Goal: Information Seeking & Learning: Learn about a topic

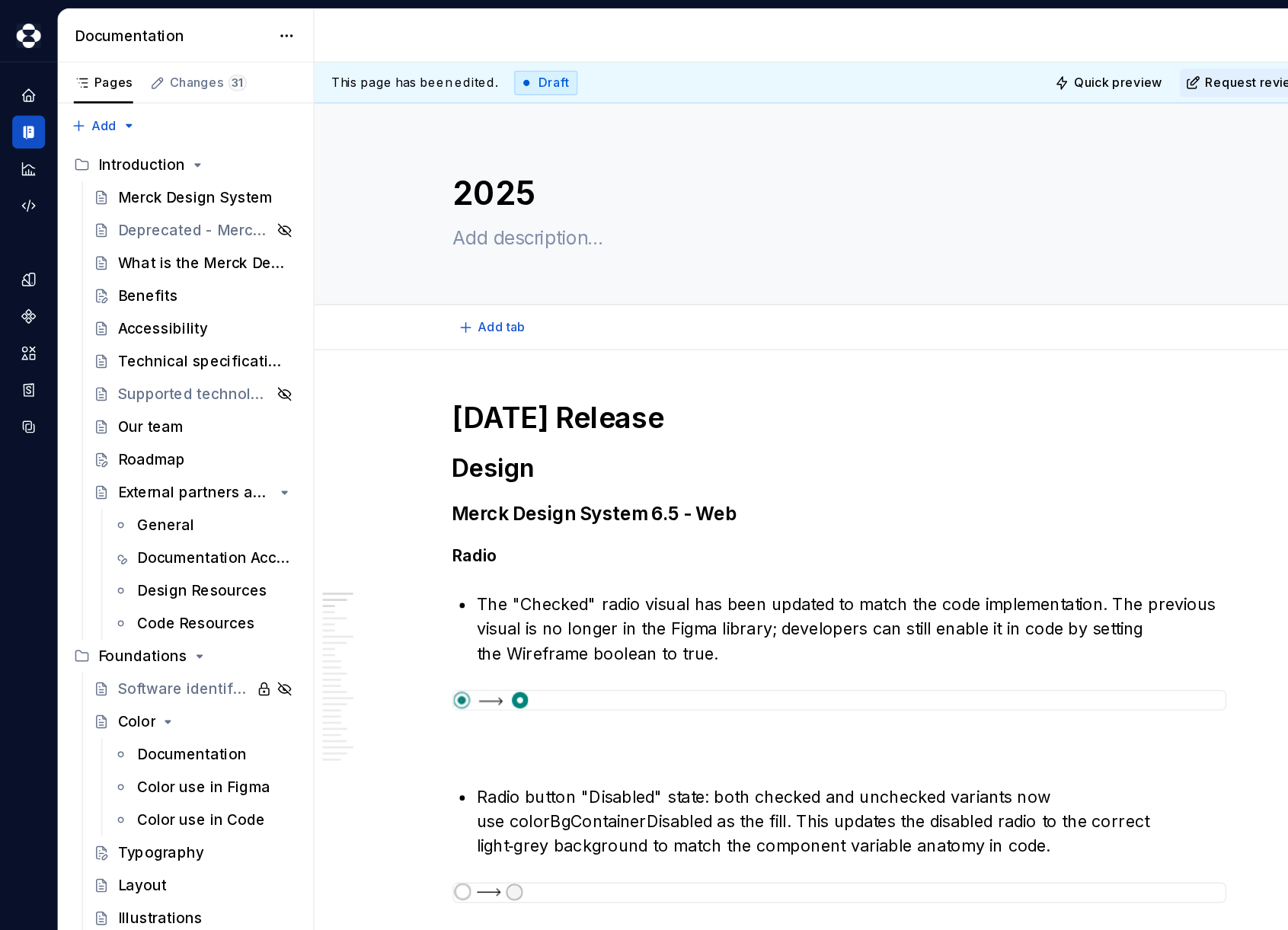
type textarea "*"
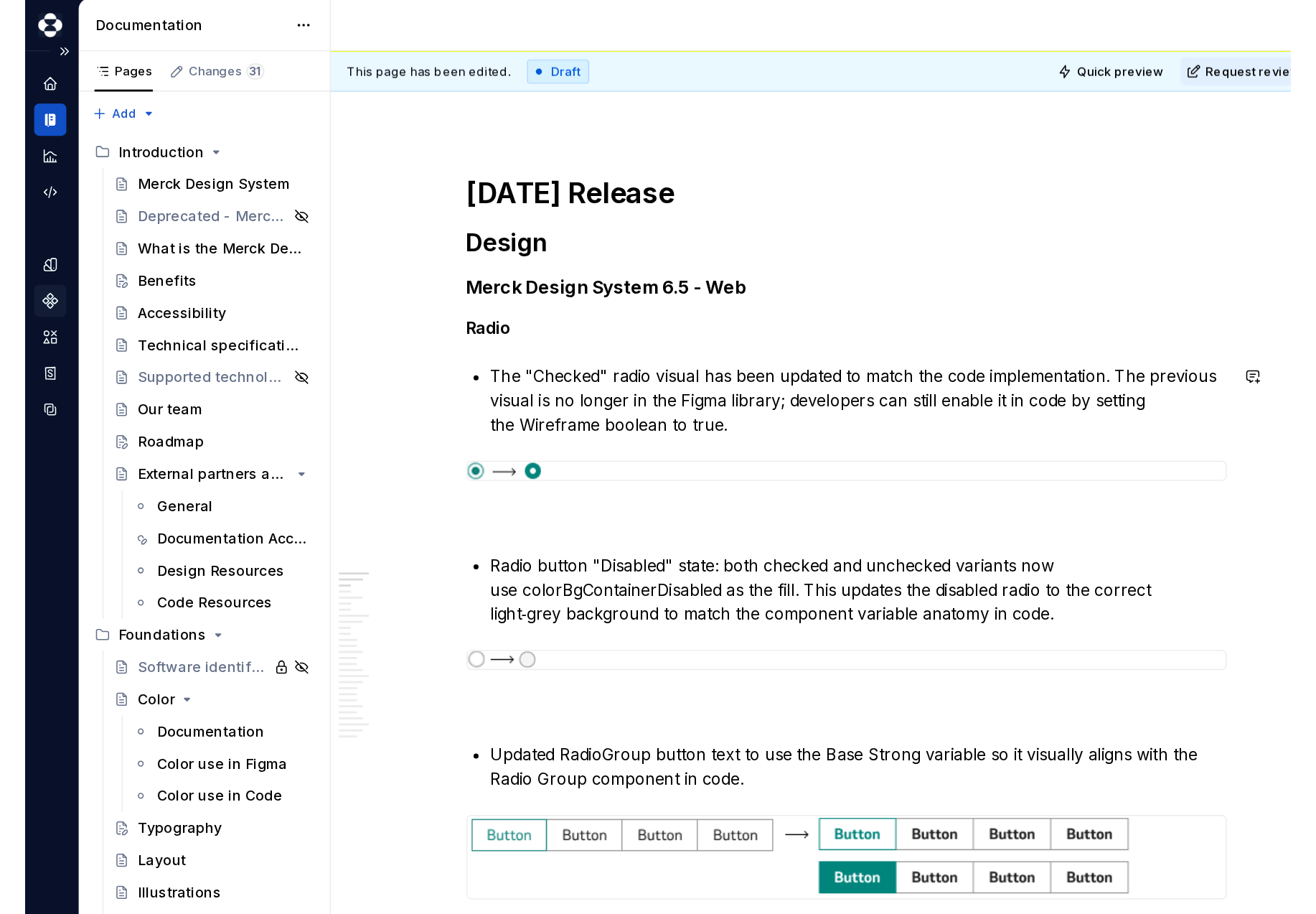
scroll to position [151, 0]
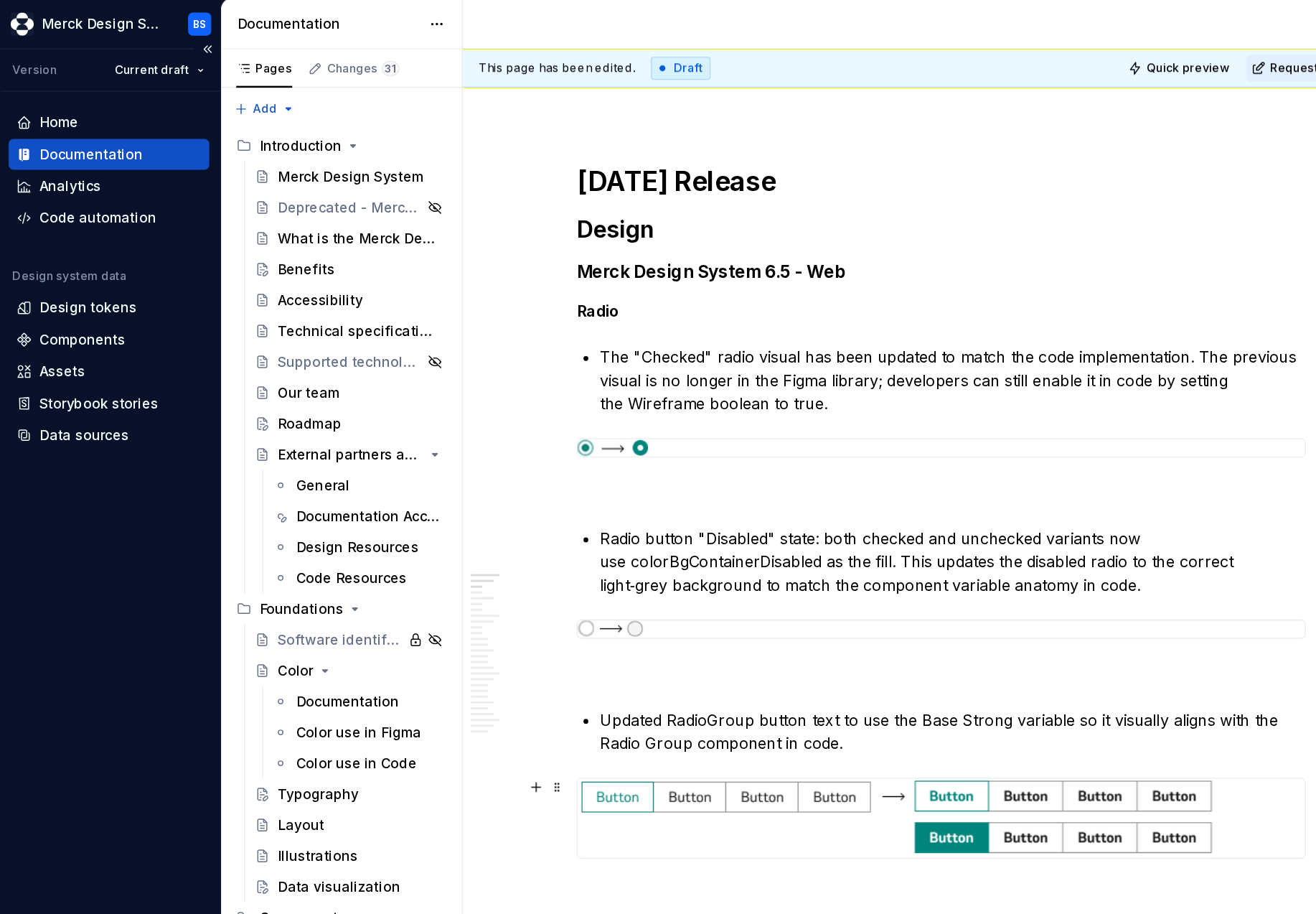
type textarea "*"
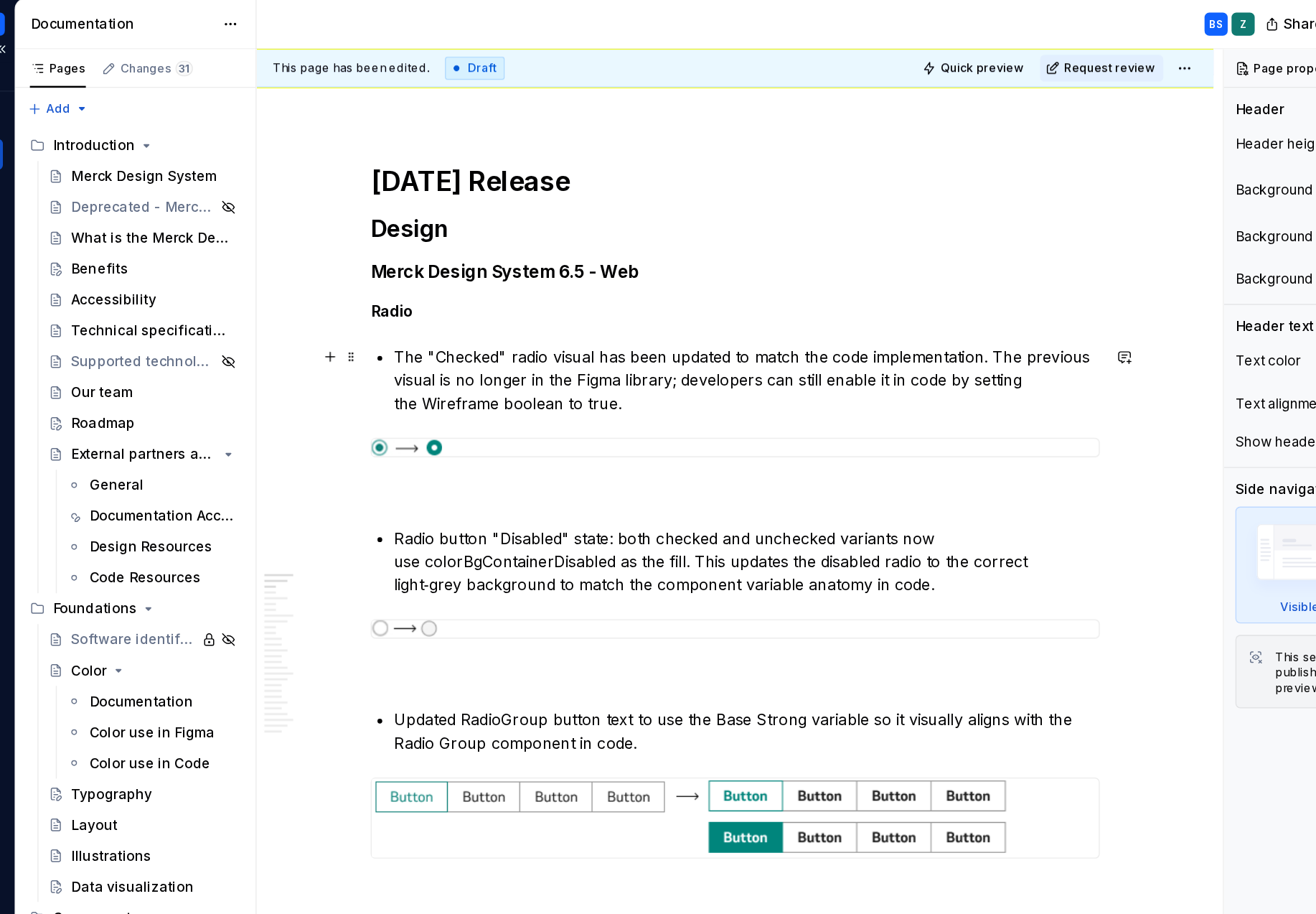
click at [473, 270] on p "The "Checked" radio visual has been updated to match the code implementation. T…" at bounding box center [711, 290] width 525 height 52
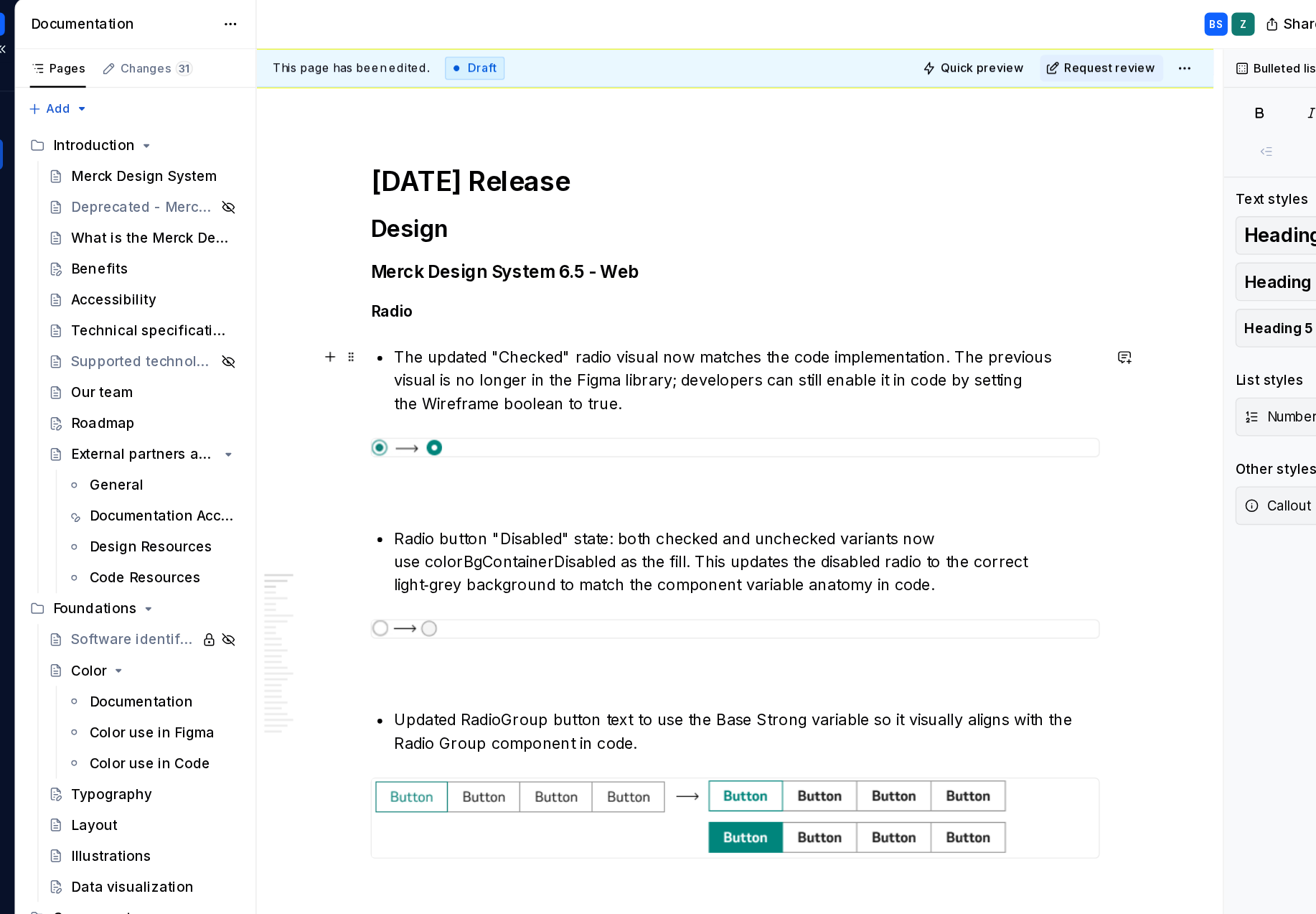
click at [482, 273] on p "The updated "Checked" radio visual now matches the code implementation. The pre…" at bounding box center [711, 290] width 525 height 52
click at [806, 289] on p "Updated the "Checked" radio visual to match the code implementation. The old vi…" at bounding box center [711, 290] width 525 height 52
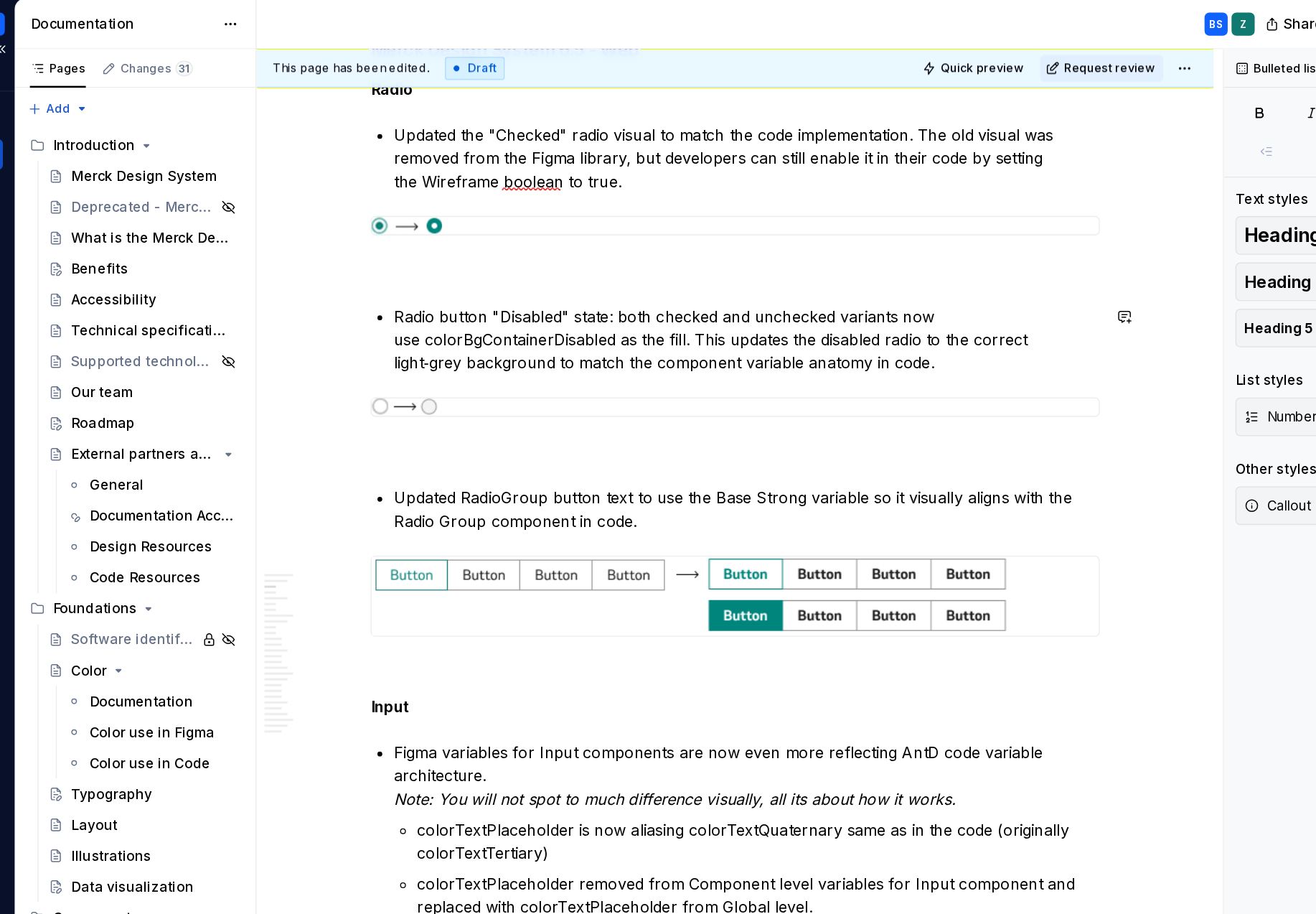
scroll to position [318, 0]
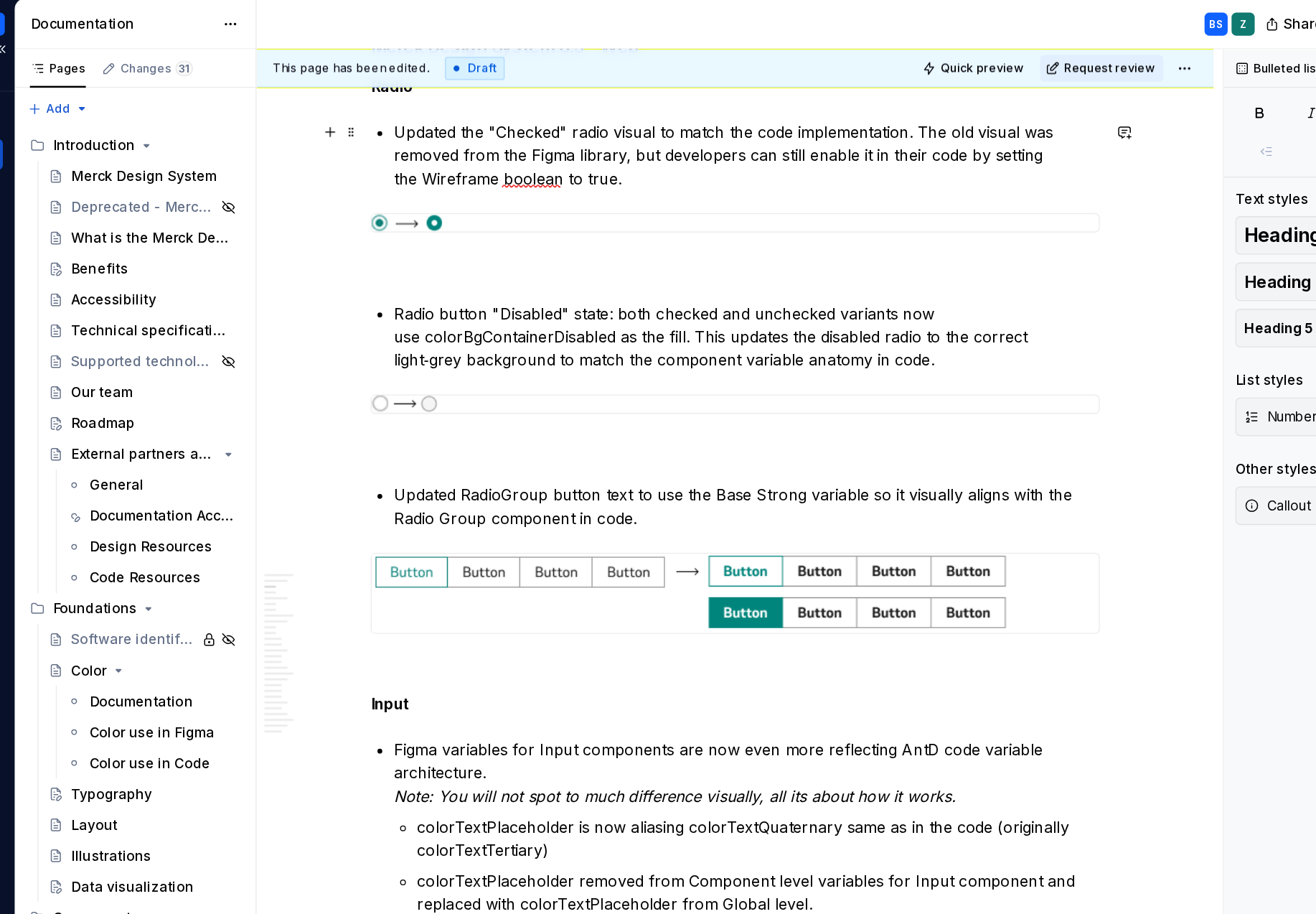
click at [531, 105] on p "Updated the "Checked" radio visual to match the code implementation. The old vi…" at bounding box center [711, 123] width 525 height 52
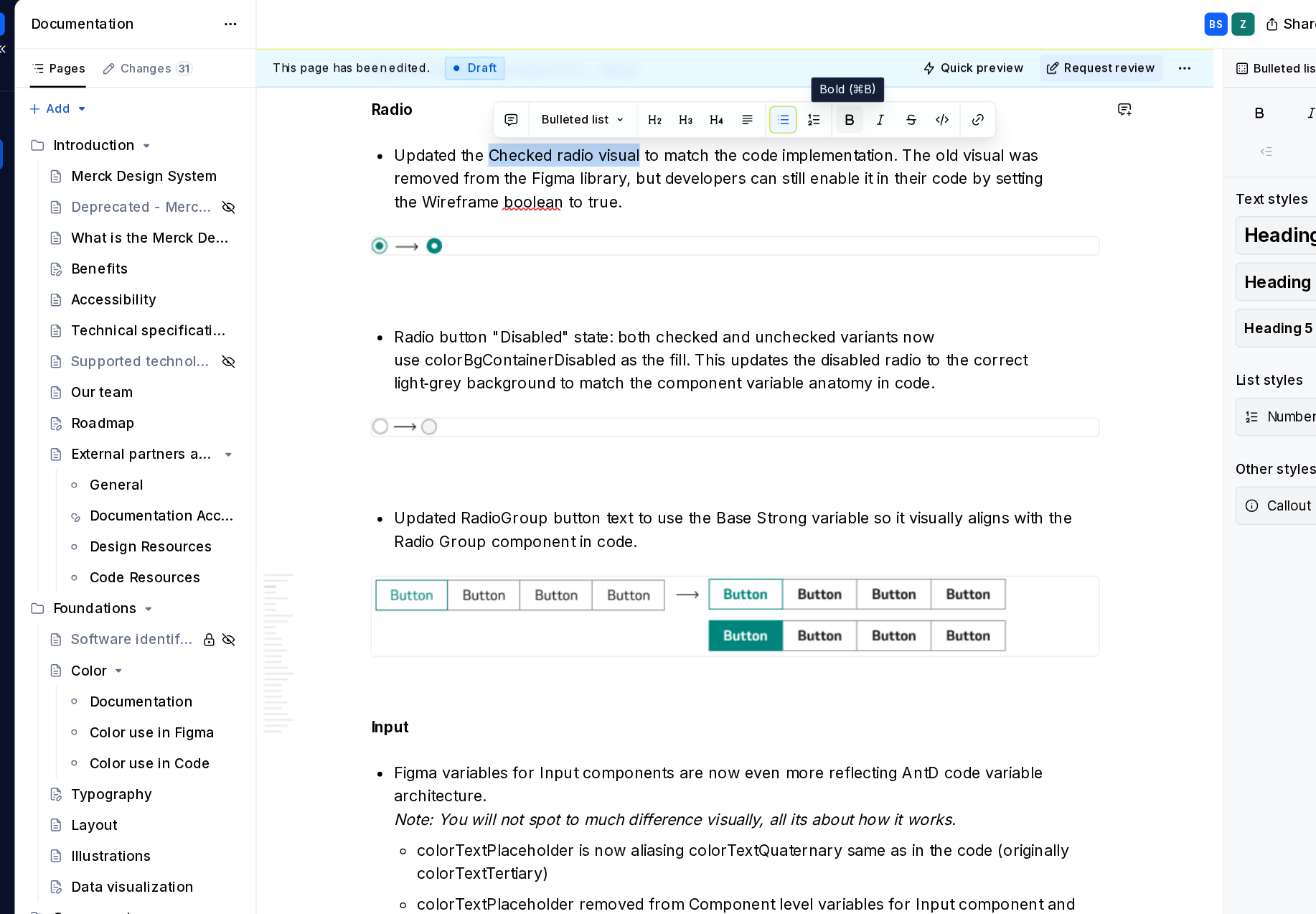
click at [783, 98] on button "button" at bounding box center [788, 96] width 21 height 21
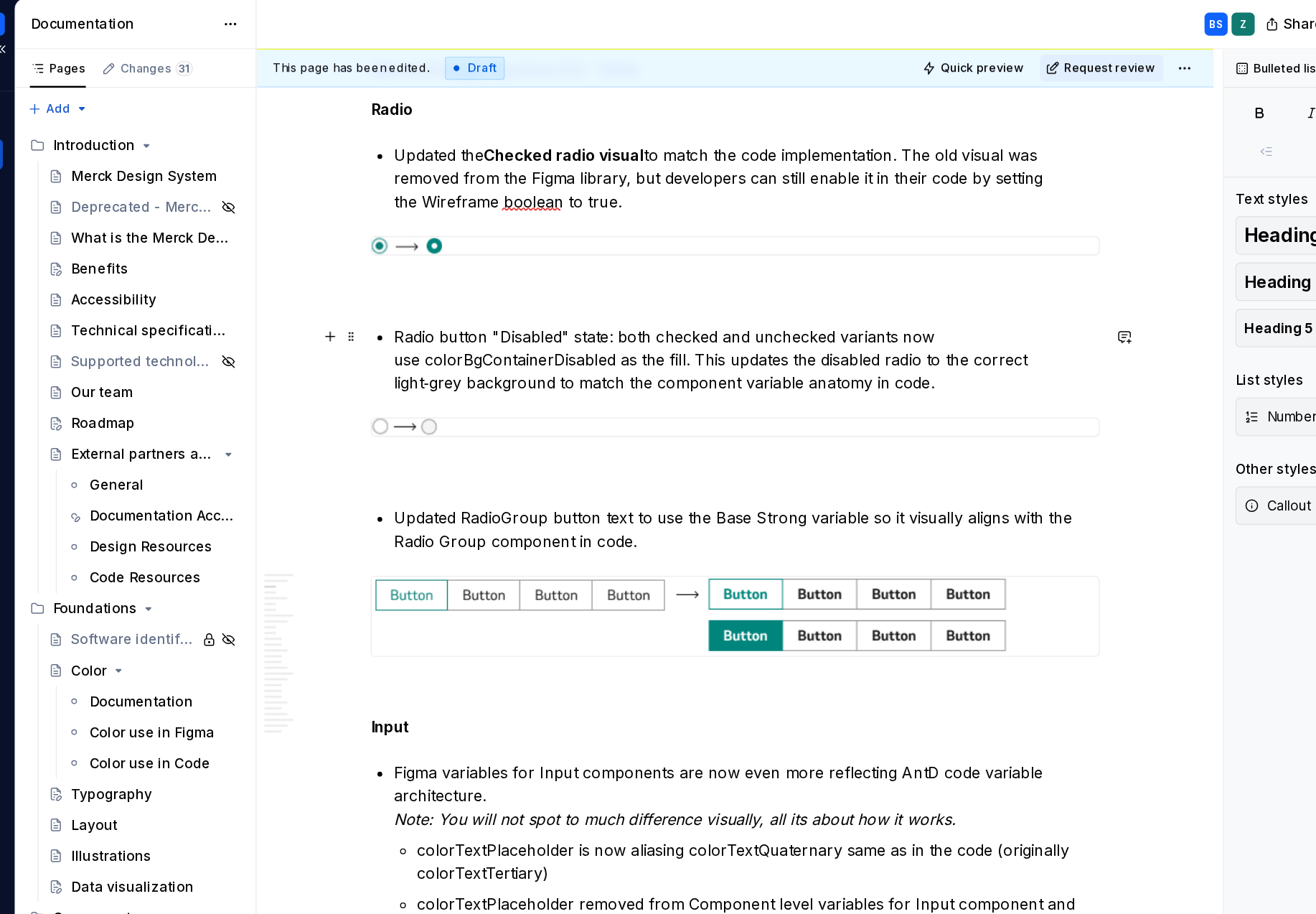
click at [526, 259] on p "Radio button "Disabled" state: both checked and unchecked variants now use colo…" at bounding box center [711, 275] width 525 height 52
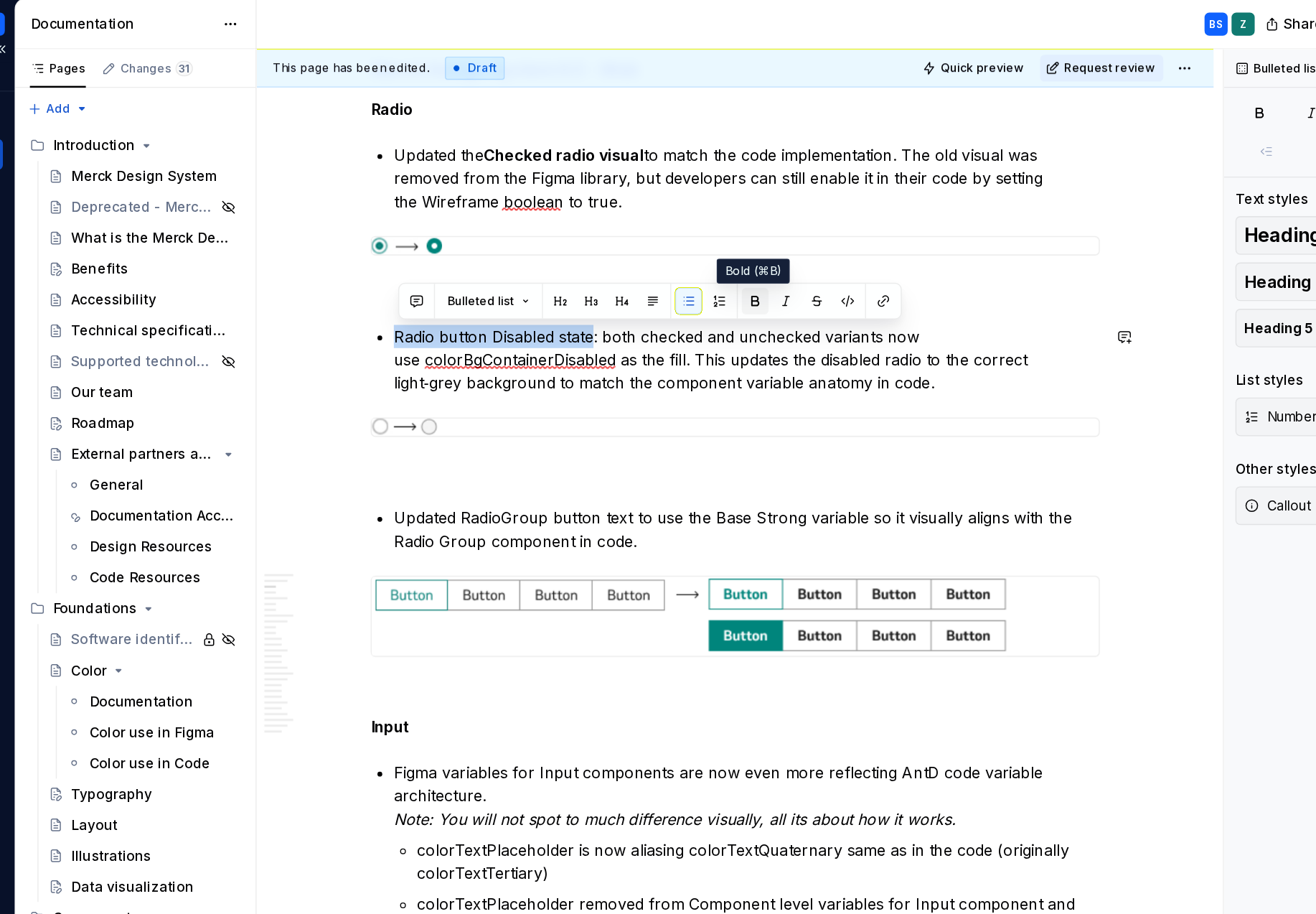
click at [719, 230] on button "button" at bounding box center [718, 231] width 21 height 21
click at [731, 333] on div at bounding box center [703, 325] width 543 height 14
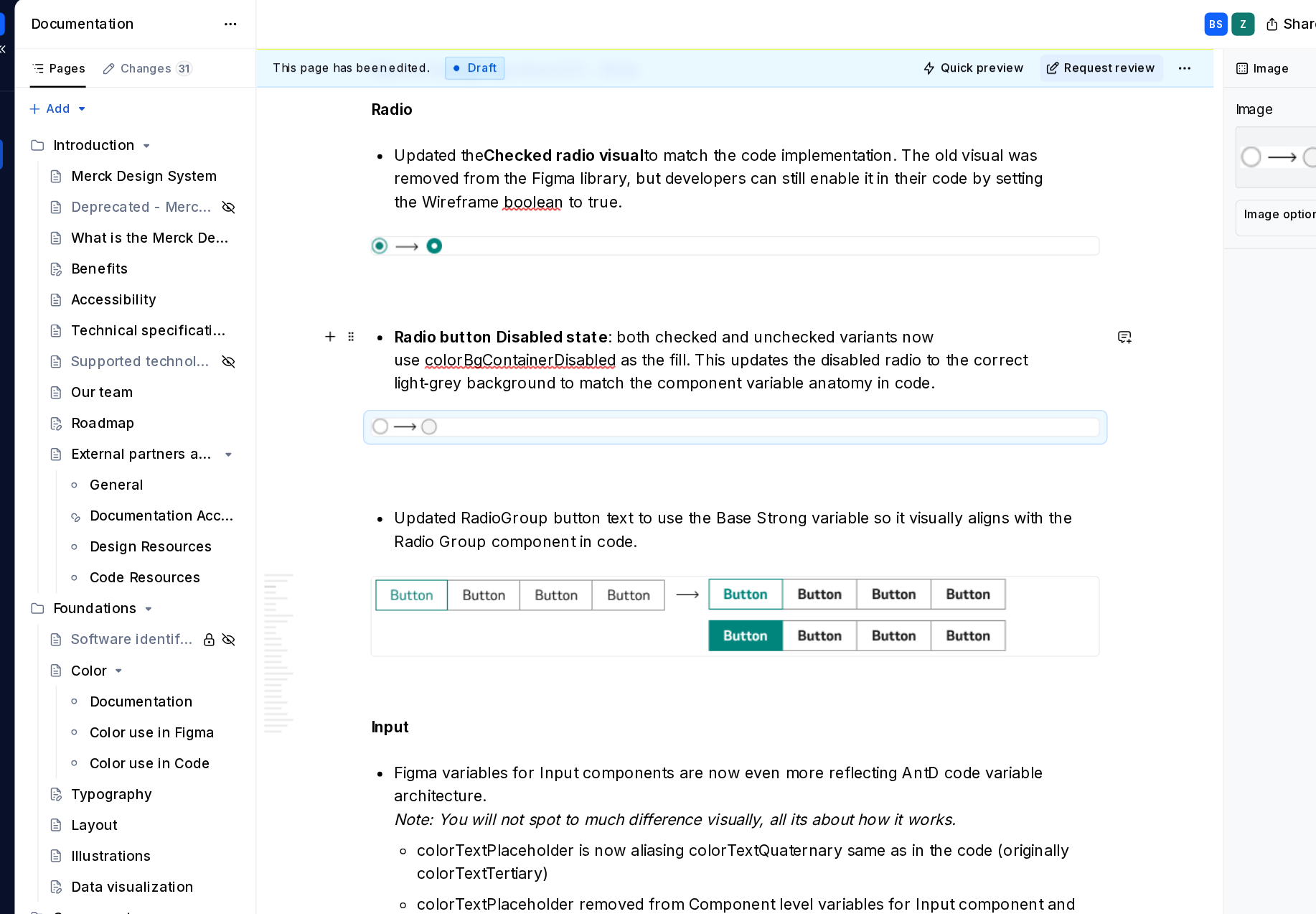
click at [612, 259] on p "Radio button Disabled state : both checked and unchecked variants now use color…" at bounding box center [711, 275] width 525 height 52
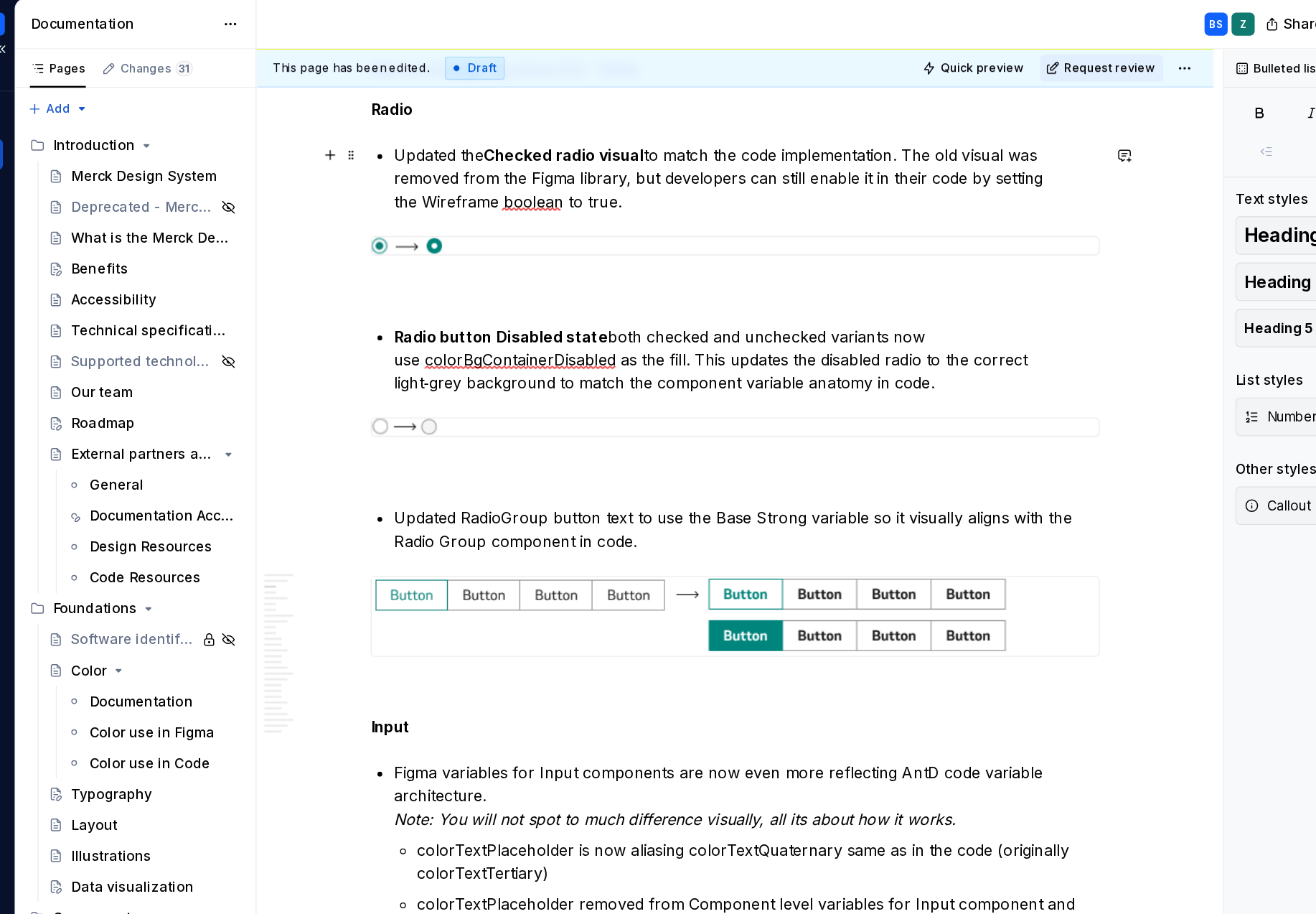
click at [521, 123] on strong "Checked radio visual" at bounding box center [575, 123] width 119 height 14
click at [605, 259] on p "Radio button Disabled state both checked and unchecked variants now use colorBg…" at bounding box center [711, 275] width 525 height 52
click at [836, 260] on p "Radio button Disabled state Both the checked and unchecked variants now use col…" at bounding box center [711, 275] width 525 height 52
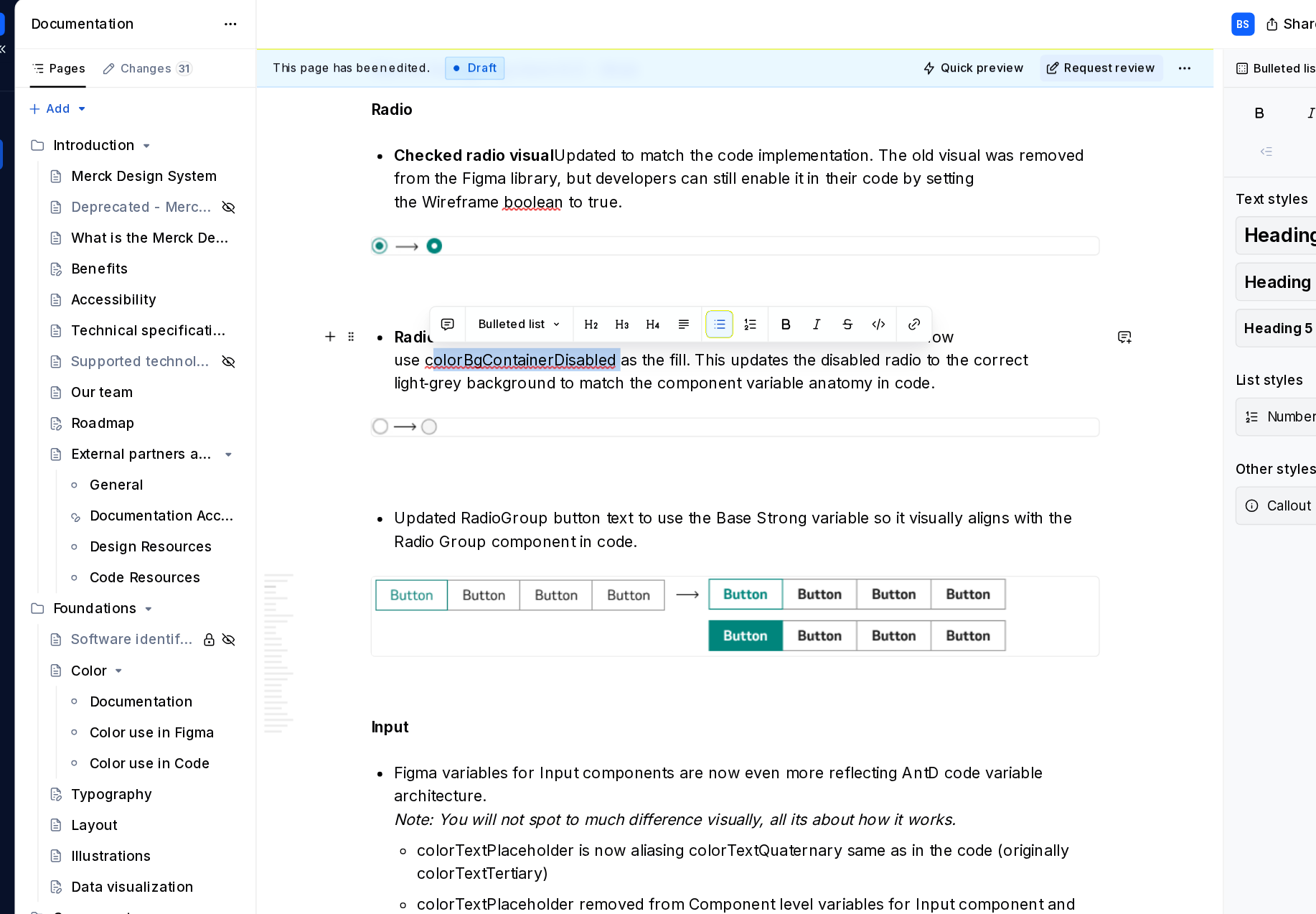
drag, startPoint x: 616, startPoint y: 276, endPoint x: 474, endPoint y: 272, distance: 142.1
click at [474, 272] on p "Radio button Disabled state Both the checked and unchecked variants now use col…" at bounding box center [711, 275] width 525 height 52
click at [808, 246] on button "button" at bounding box center [810, 248] width 21 height 21
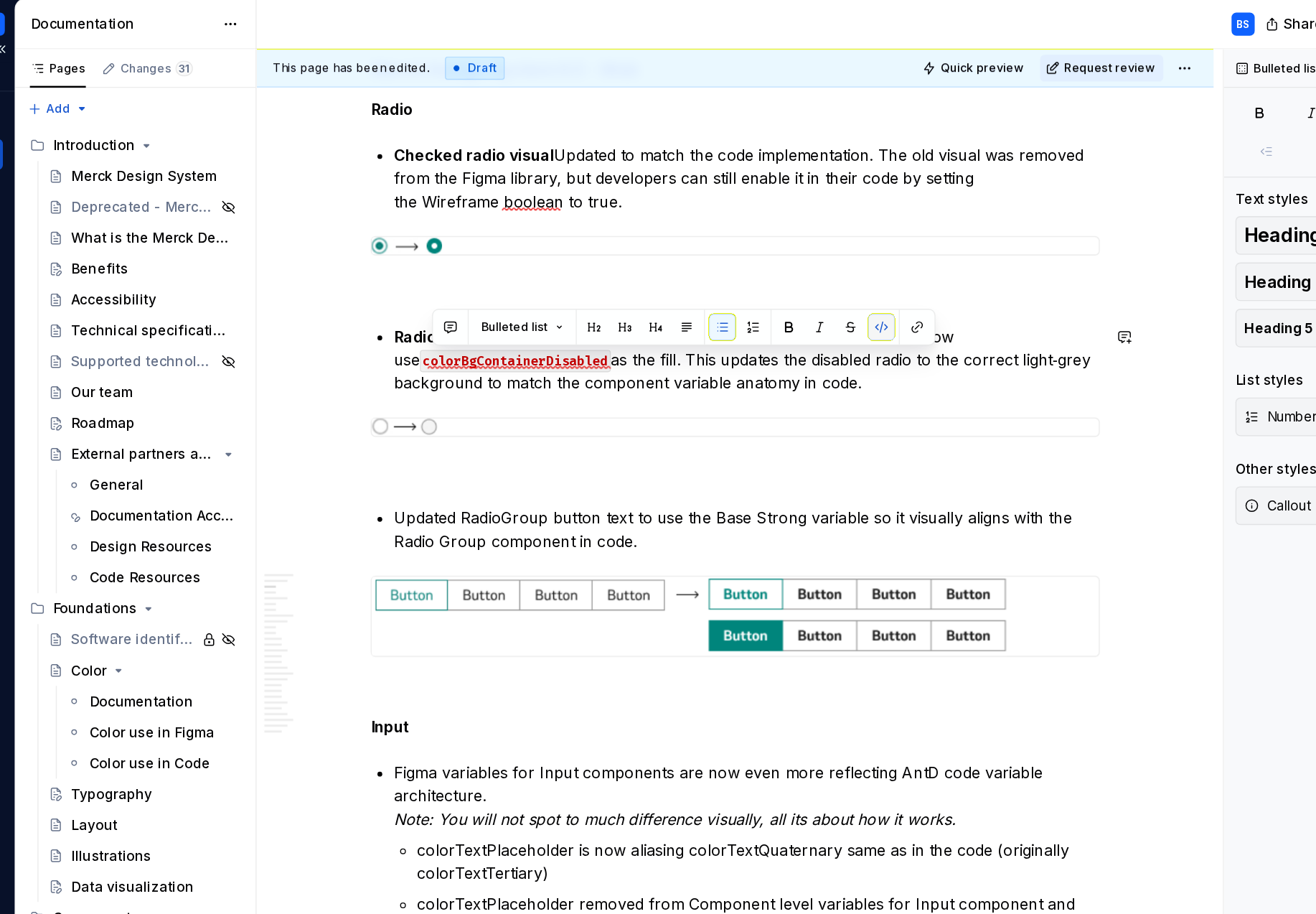
click at [810, 250] on button "button" at bounding box center [811, 251] width 21 height 21
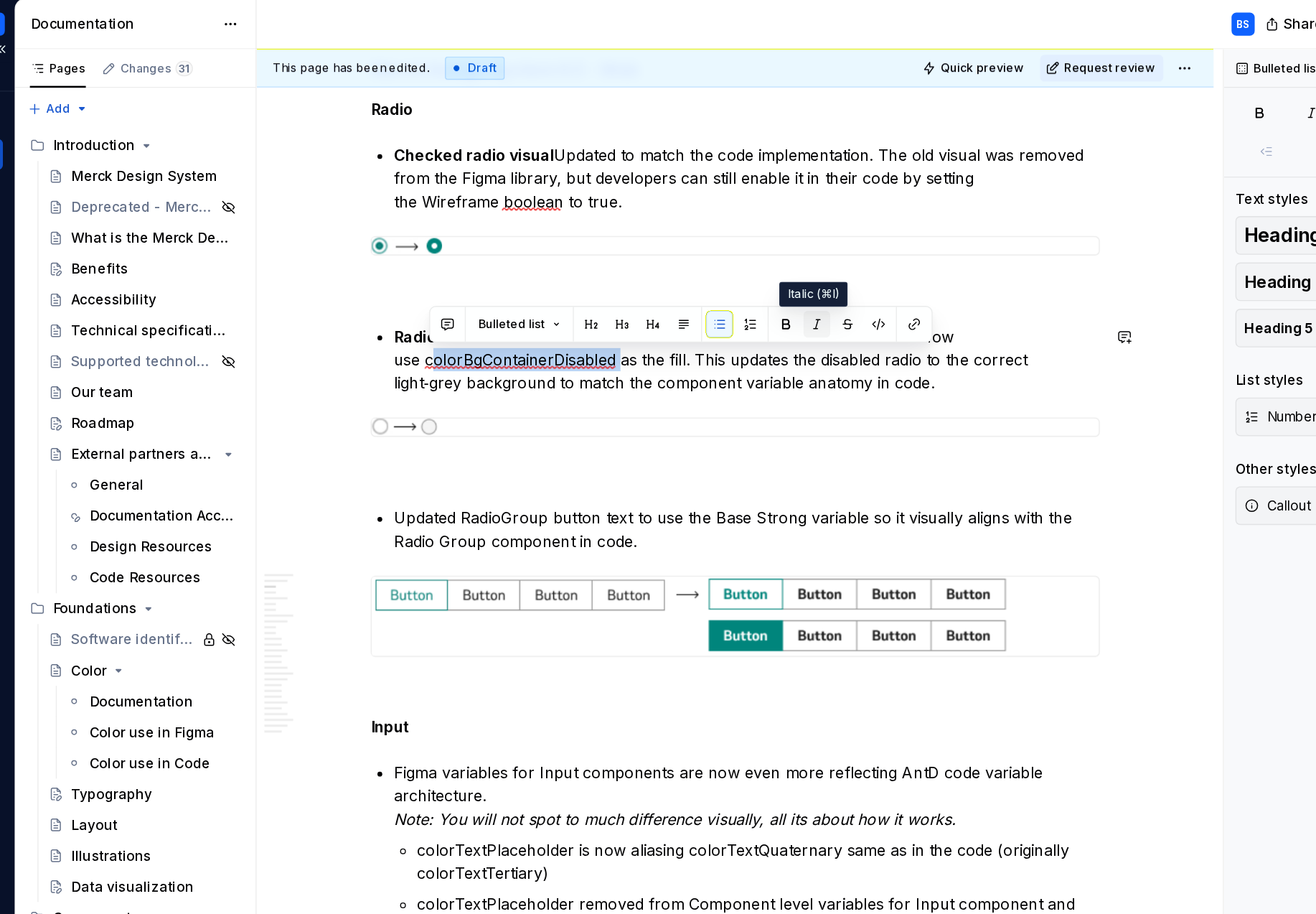
click at [759, 247] on button "button" at bounding box center [763, 248] width 21 height 21
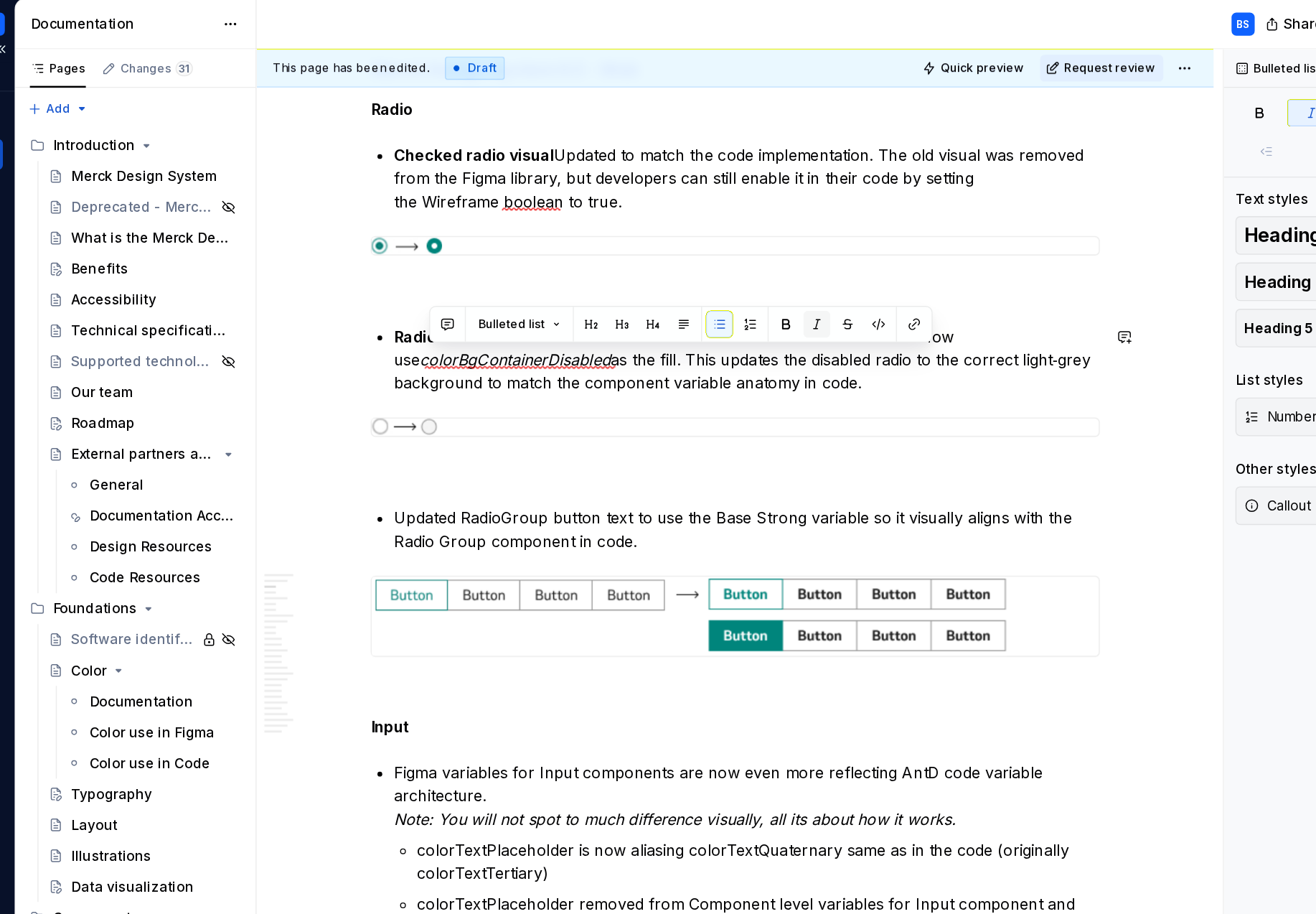
click at [759, 247] on button "button" at bounding box center [763, 248] width 21 height 21
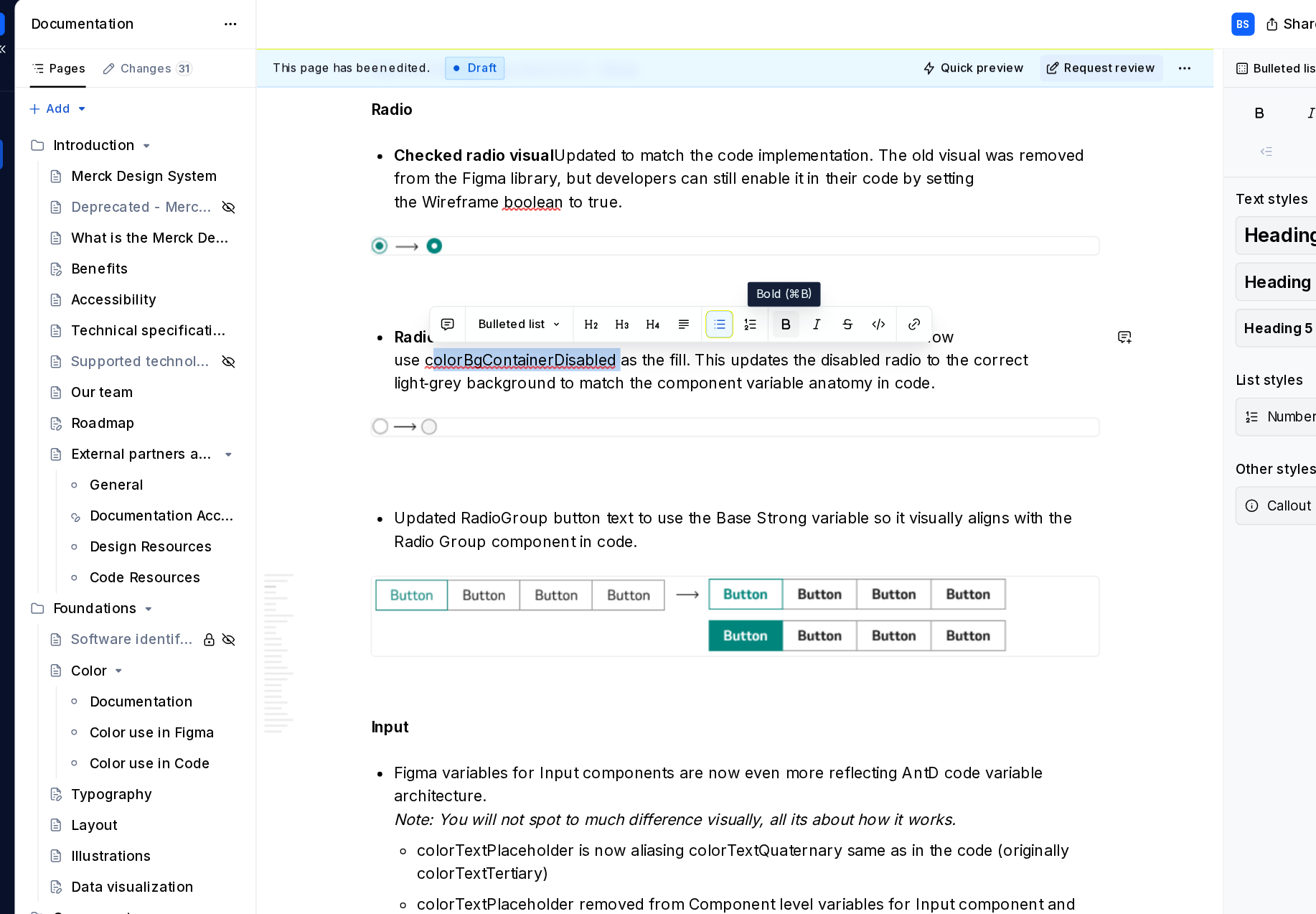
click at [738, 246] on button "button" at bounding box center [740, 248] width 21 height 21
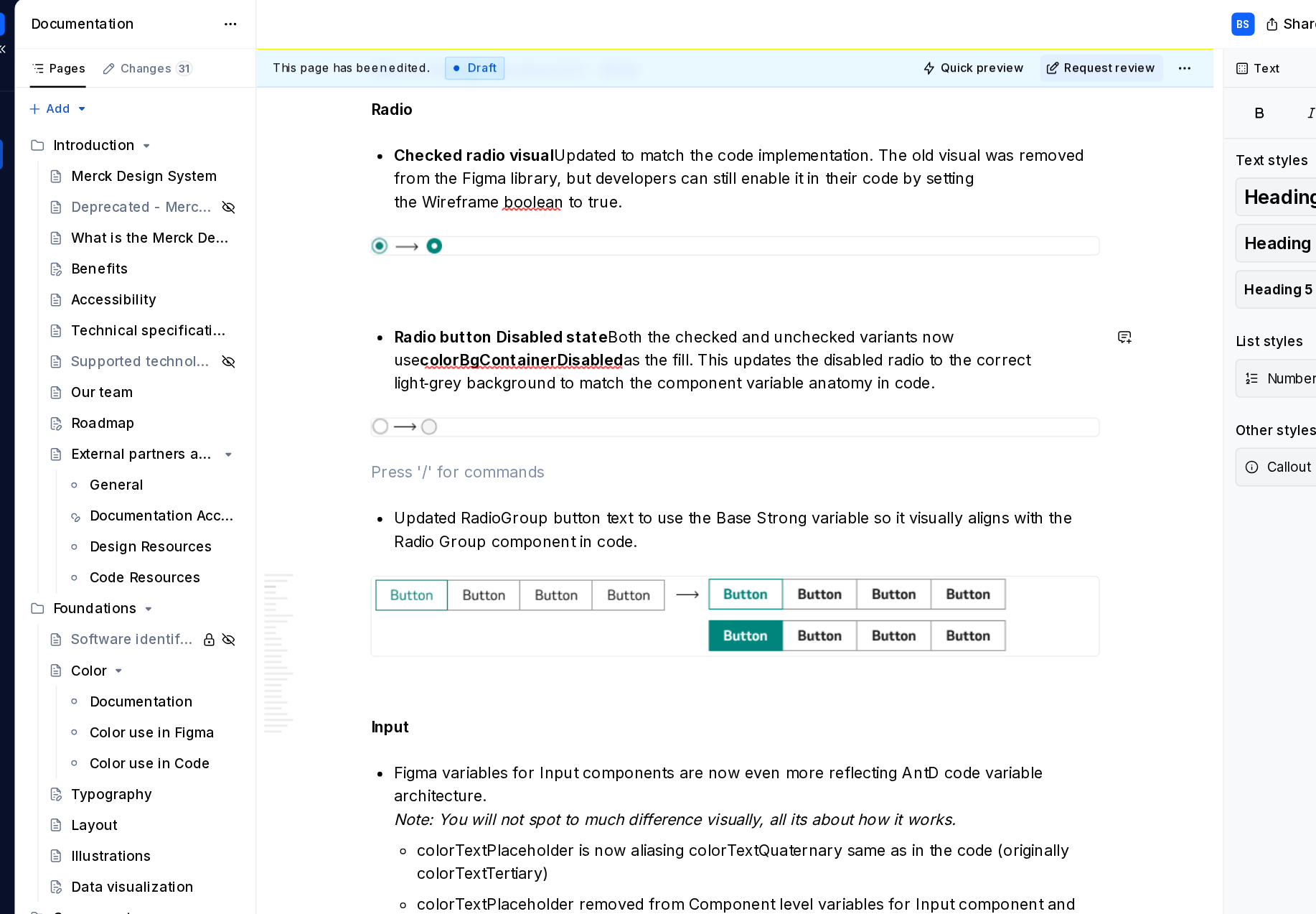
click at [840, 258] on p "Radio button Disabled state Both the checked and unchecked variants now use col…" at bounding box center [711, 275] width 525 height 52
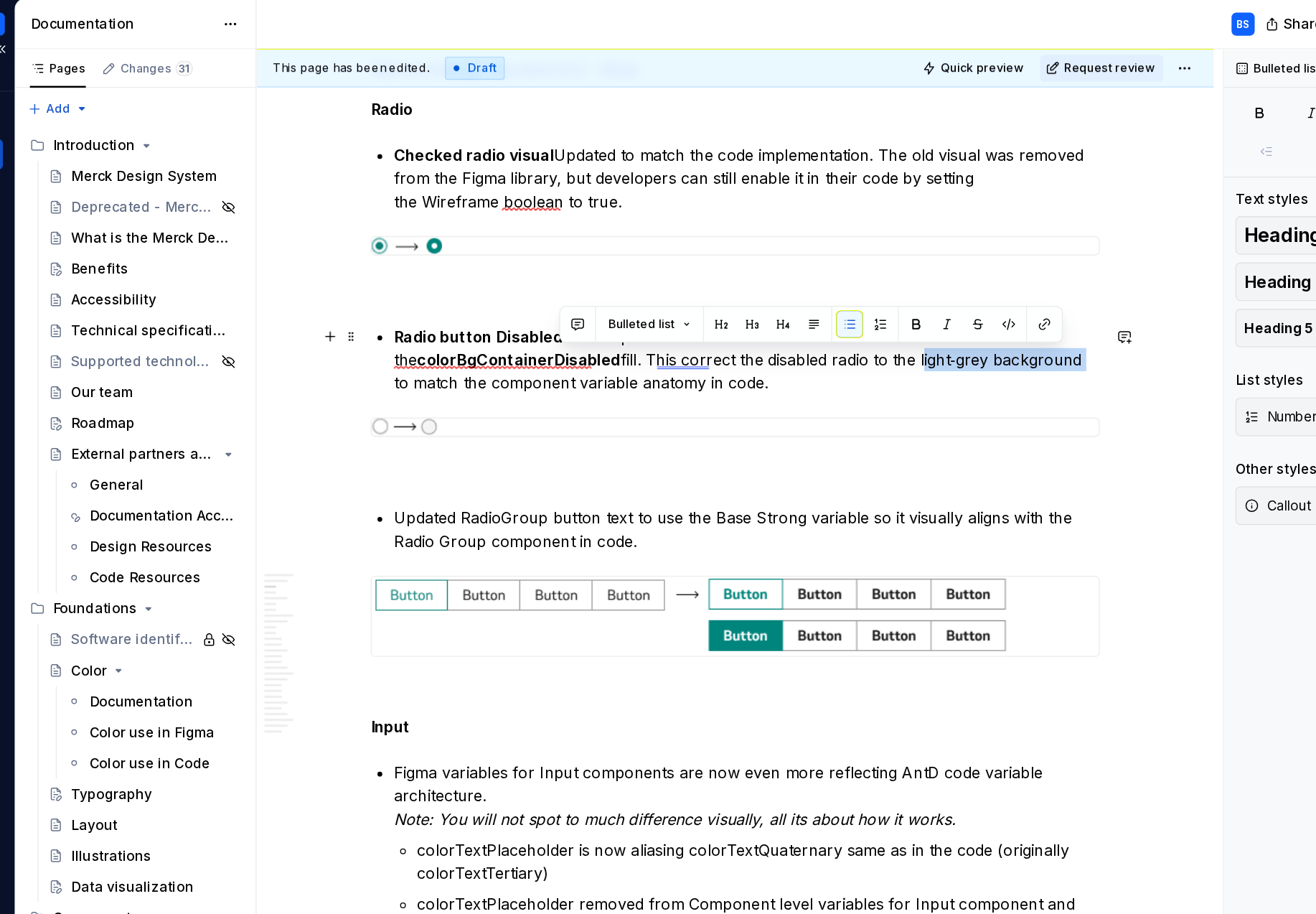
drag, startPoint x: 946, startPoint y: 276, endPoint x: 823, endPoint y: 280, distance: 123.1
click at [823, 280] on p "Radio button Disabled state Updated both the checked and unchecked variants to …" at bounding box center [711, 275] width 525 height 52
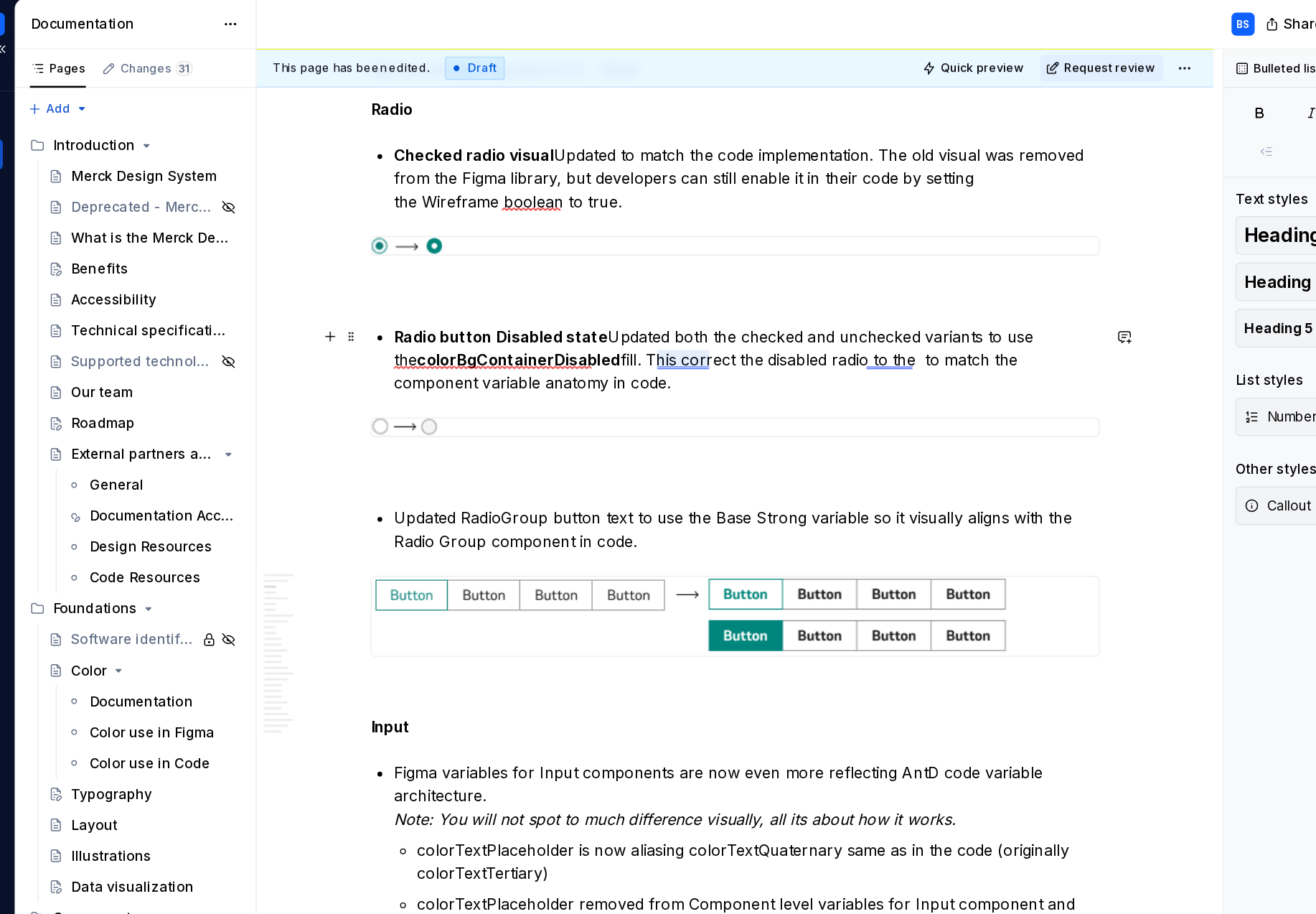
click at [649, 274] on p "Radio button Disabled state Updated both the checked and unchecked variants to …" at bounding box center [711, 275] width 525 height 52
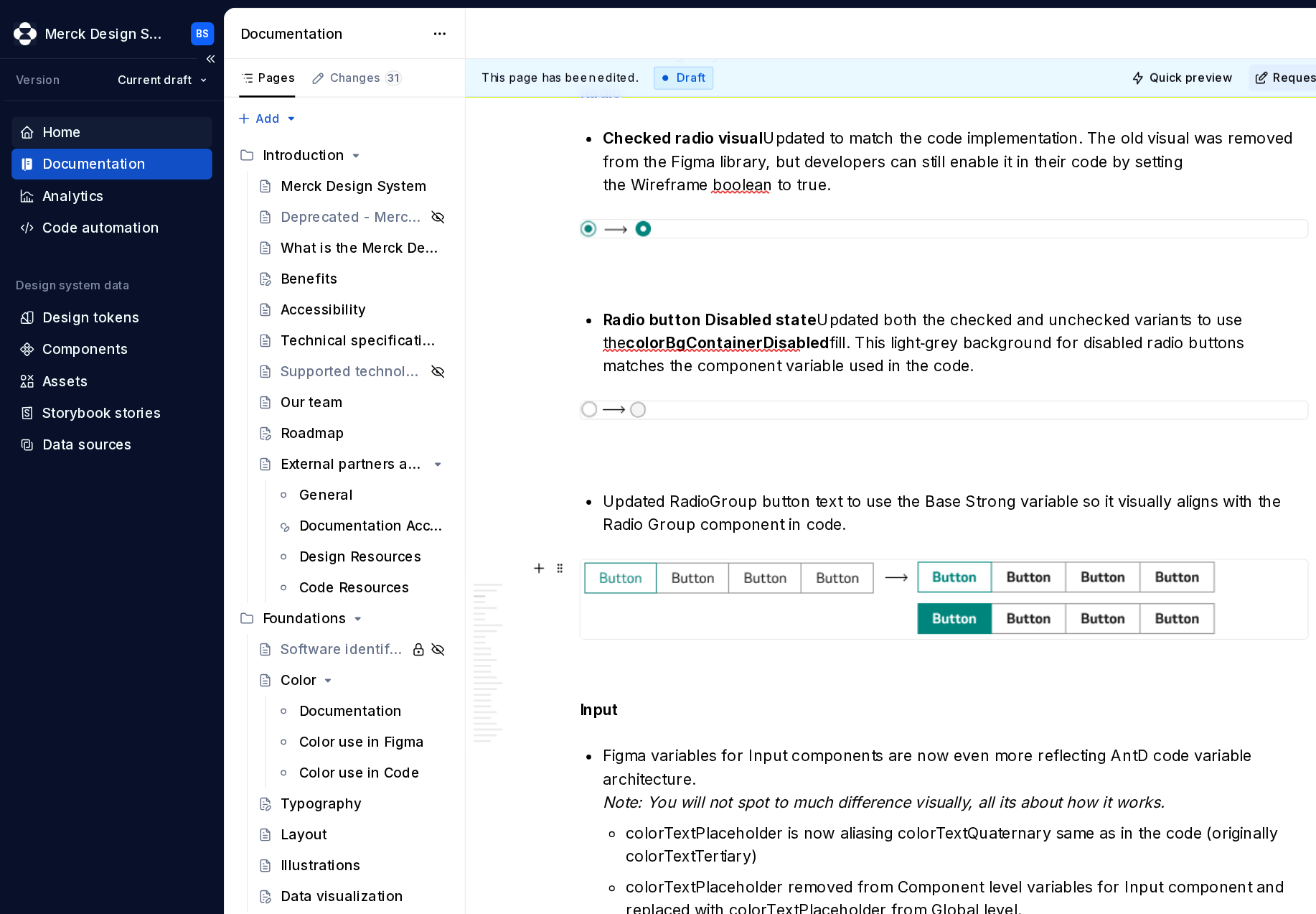
scroll to position [325, 0]
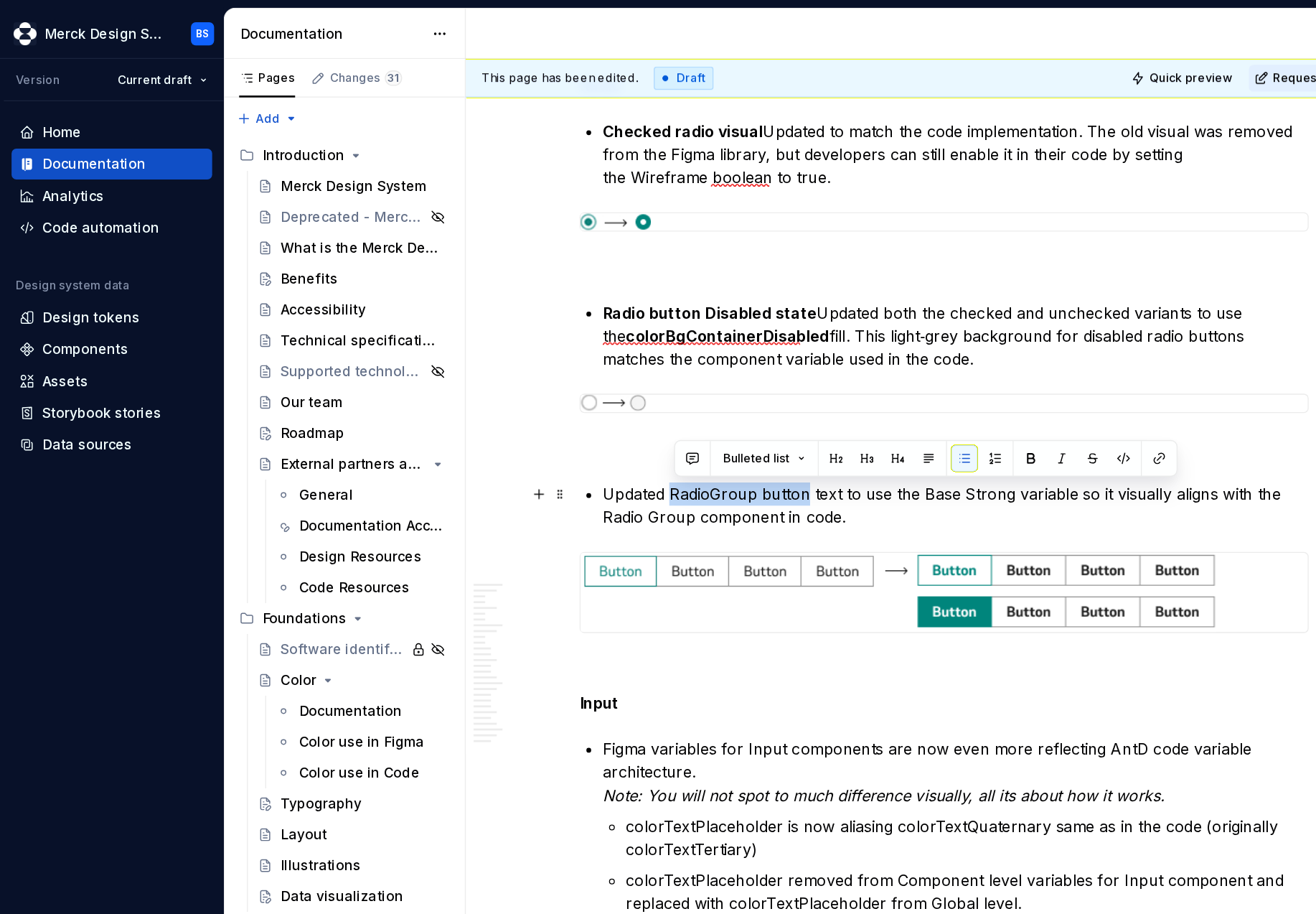
drag, startPoint x: 605, startPoint y: 367, endPoint x: 503, endPoint y: 368, distance: 102.0
click at [502, 368] on p "Updated RadioGroup button text to use the Base Strong variable so it visually a…" at bounding box center [711, 375] width 525 height 35
click at [760, 337] on button "button" at bounding box center [767, 341] width 21 height 21
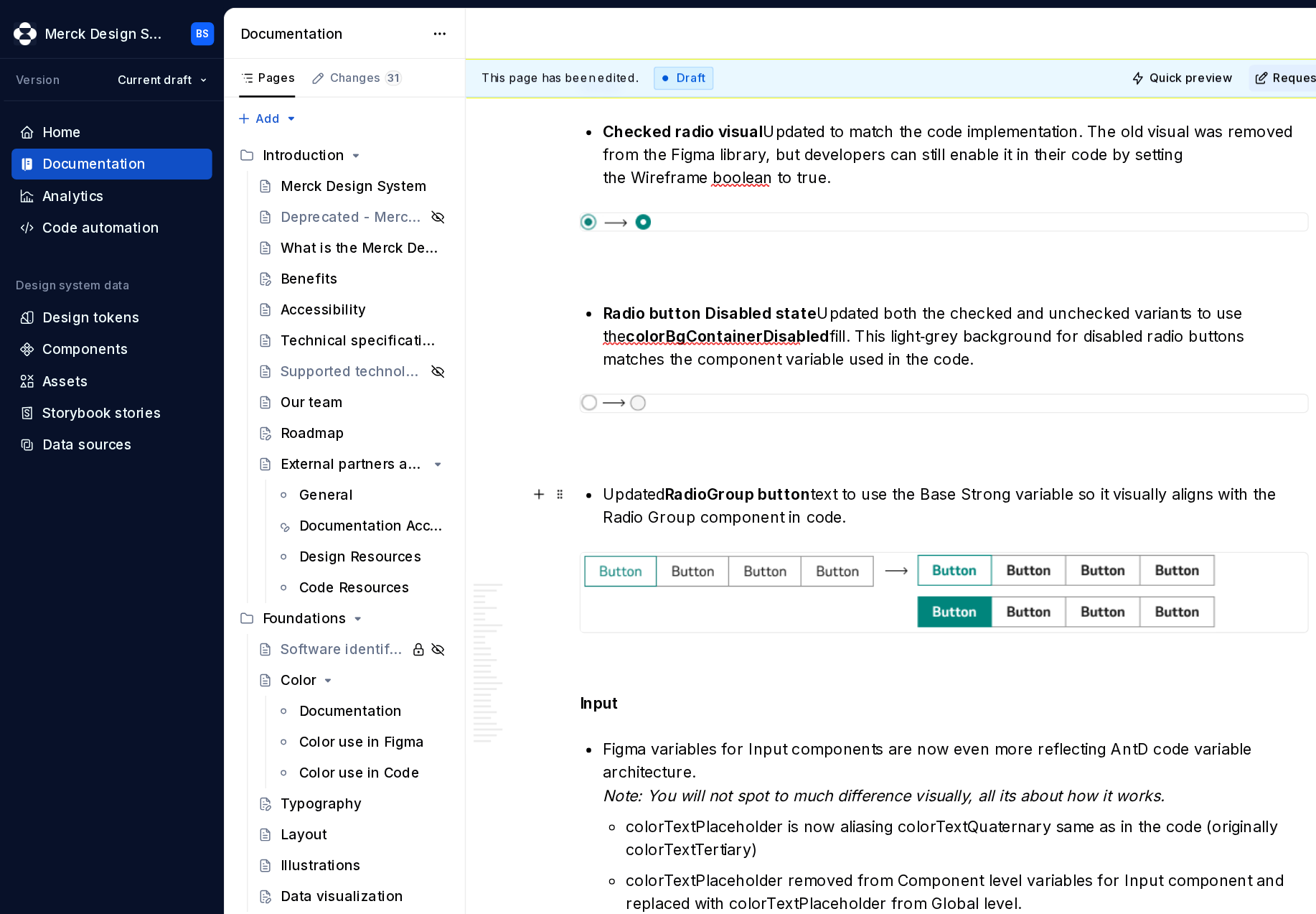
click at [782, 390] on p "Updated RadioGroup button text to use the Base Strong variable so it visually a…" at bounding box center [711, 375] width 525 height 35
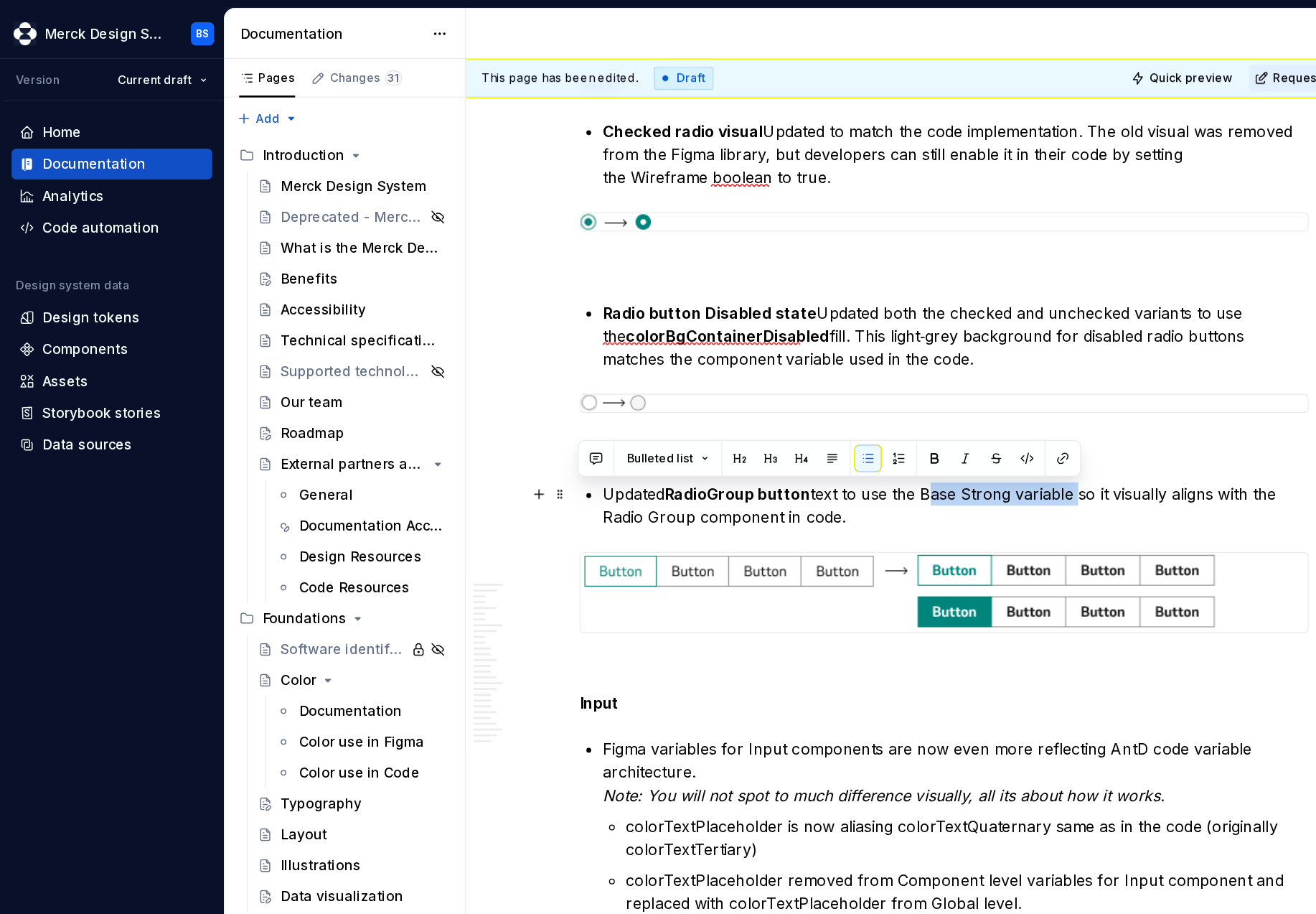
drag, startPoint x: 691, startPoint y: 366, endPoint x: 802, endPoint y: 374, distance: 111.3
click at [802, 374] on p "Updated RadioGroup button text to use the Base Strong variable so it visually a…" at bounding box center [711, 375] width 525 height 35
click at [696, 337] on button "button" at bounding box center [695, 341] width 21 height 21
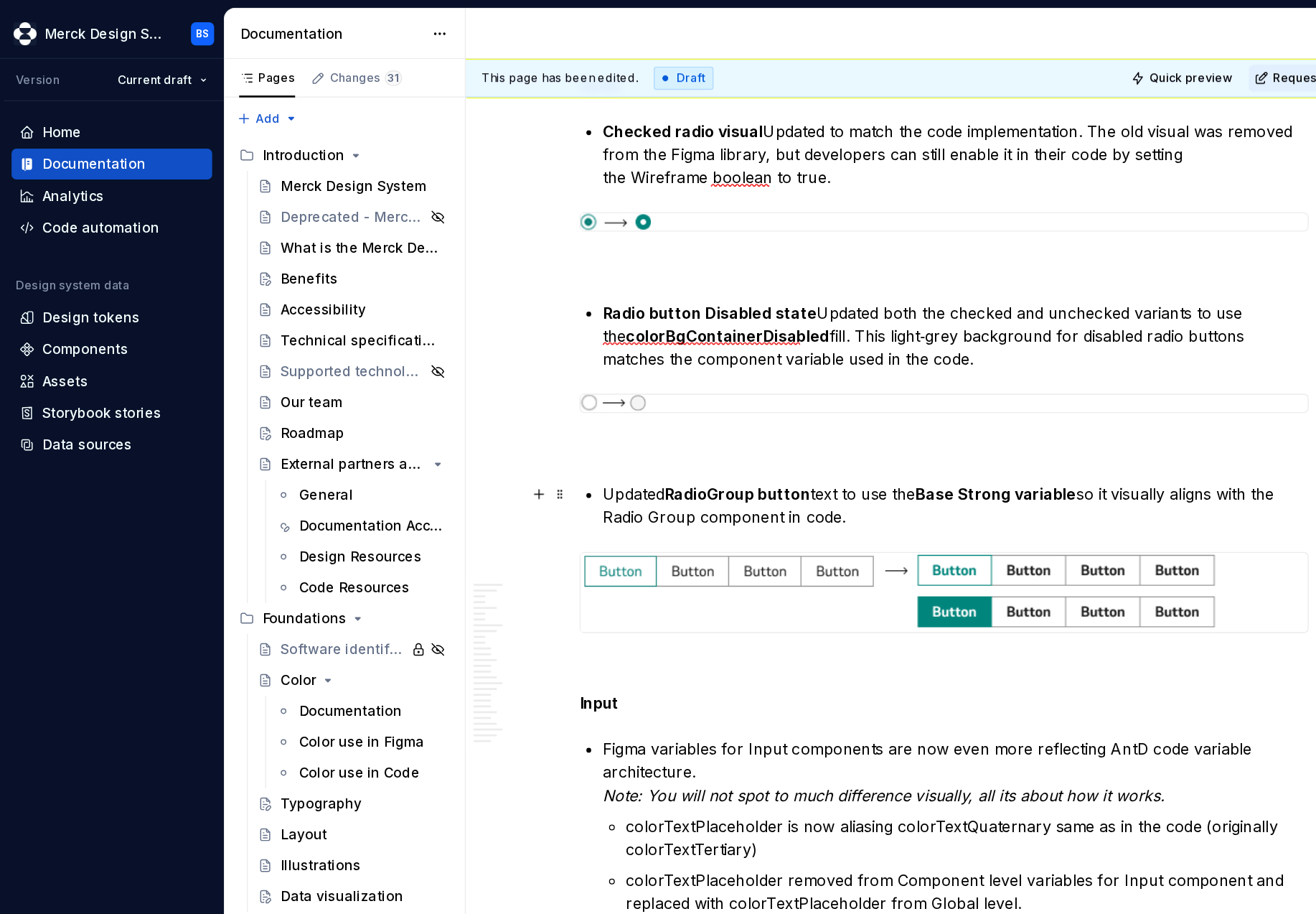
click at [830, 370] on p "Updated RadioGroup button text to use the Base Strong variable so it visually a…" at bounding box center [711, 375] width 525 height 35
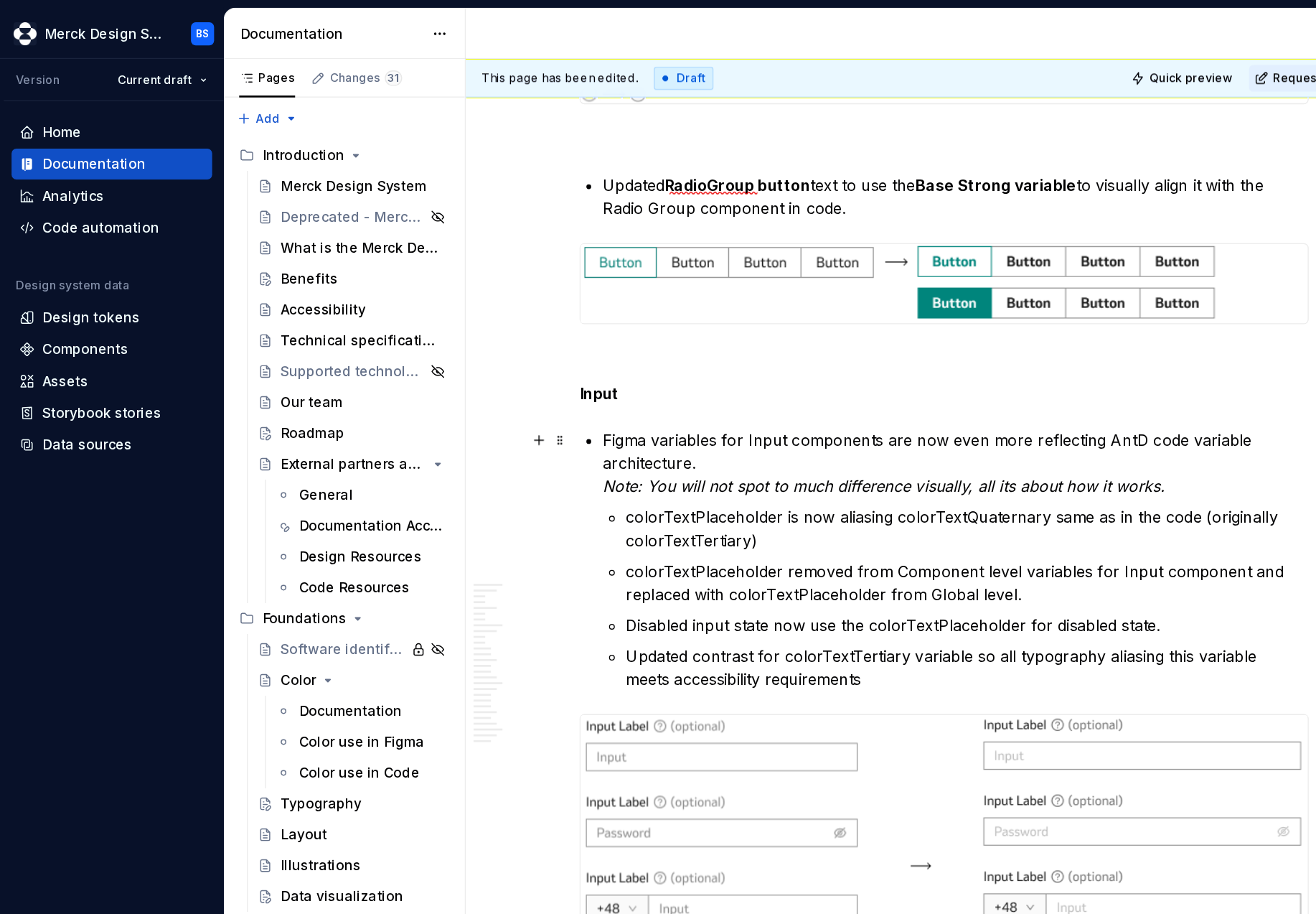
scroll to position [558, 0]
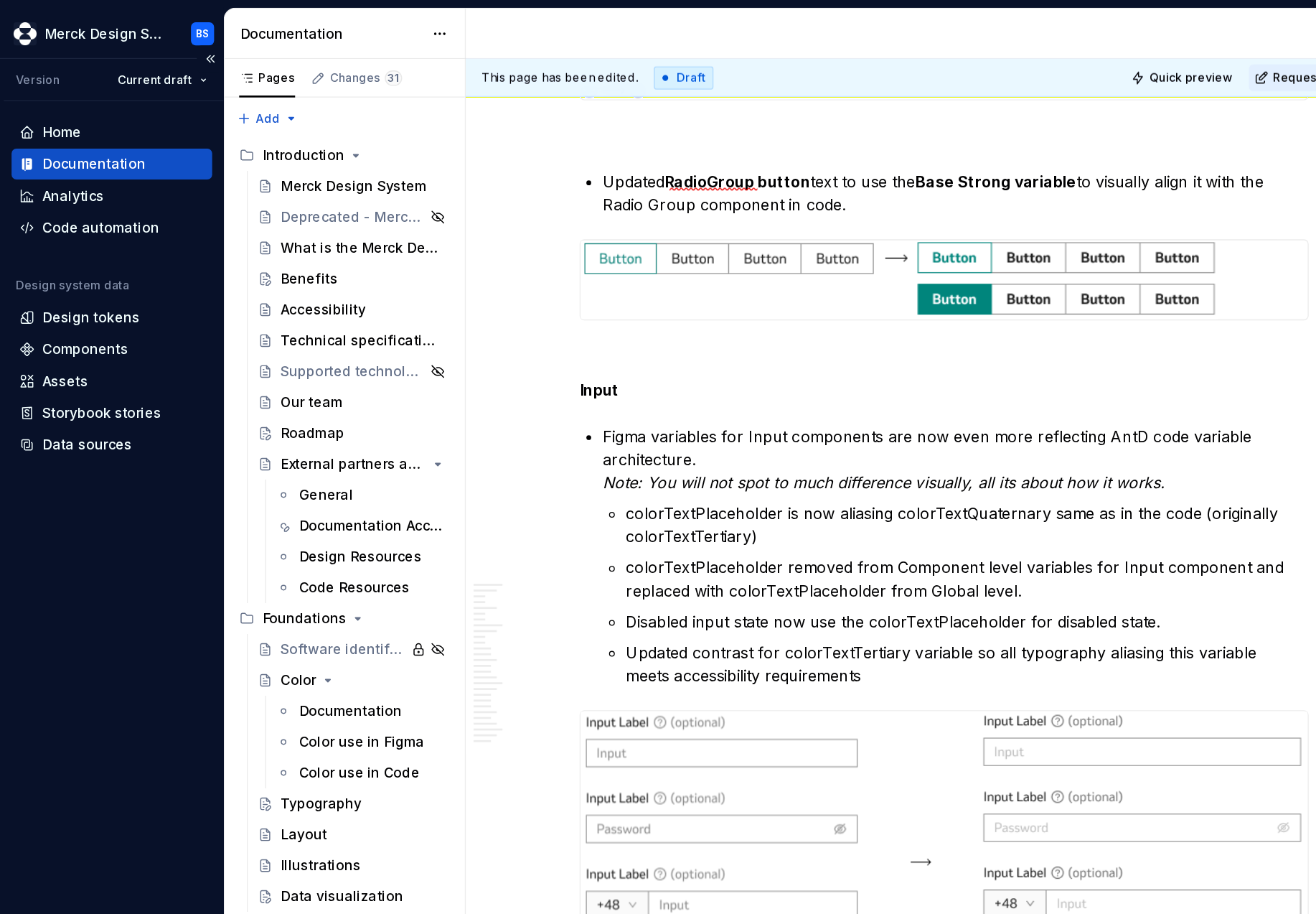
type textarea "*"
